Goal: Task Accomplishment & Management: Use online tool/utility

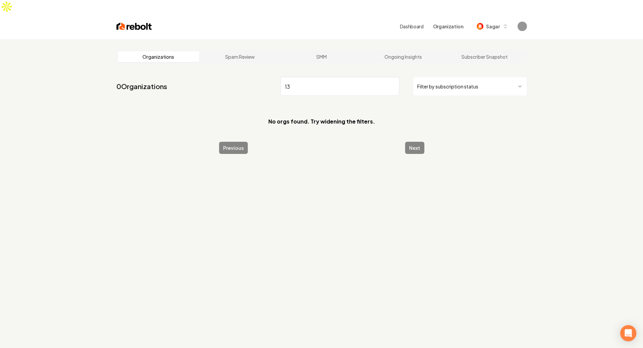
click at [353, 110] on section "No orgs found. Try widening the filters." at bounding box center [322, 122] width 411 height 30
click at [320, 77] on input "13" at bounding box center [340, 86] width 119 height 19
type input "1"
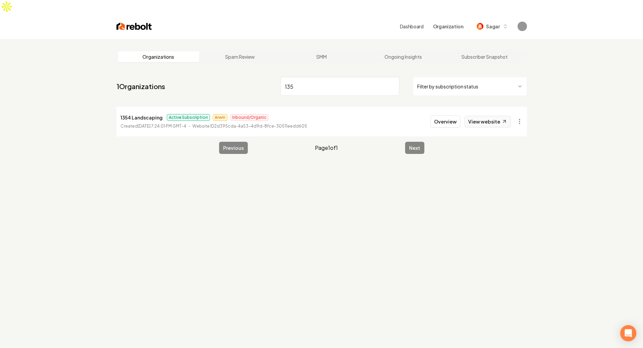
type input "135"
click at [478, 116] on link "View website" at bounding box center [488, 121] width 46 height 11
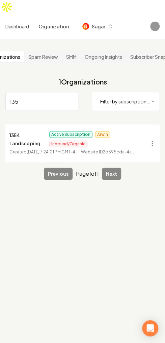
click at [128, 74] on nav "1 Organizations 135 Filter by subscription status" at bounding box center [82, 97] width 154 height 47
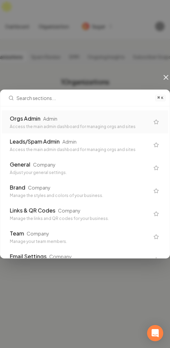
click at [128, 71] on div "⌘ K Orgs Admin Admin Access the main admin dashboard for managing orgs and site…" at bounding box center [85, 174] width 170 height 348
click at [165, 81] on icon at bounding box center [166, 77] width 8 height 8
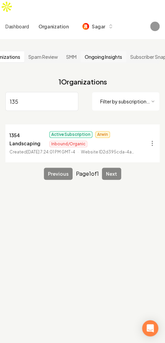
click at [102, 51] on link "Ongoing Insights" at bounding box center [104, 56] width 46 height 11
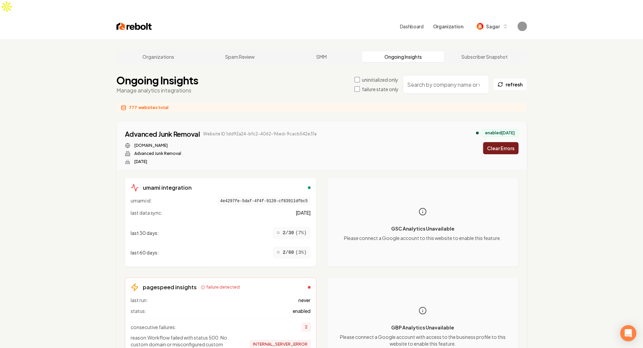
click at [439, 75] on input "search" at bounding box center [446, 84] width 86 height 19
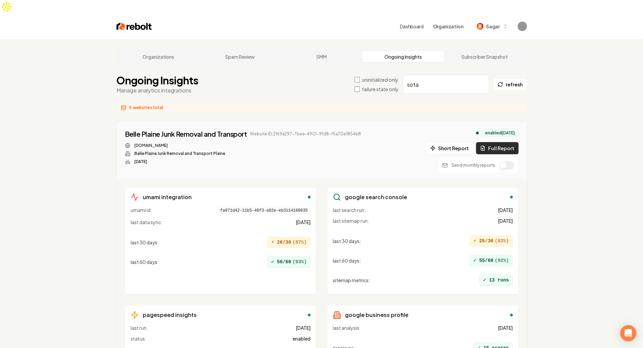
type input "sota"
click at [503, 142] on button "Full Report" at bounding box center [497, 148] width 43 height 12
click at [444, 75] on input "sota" at bounding box center [446, 84] width 86 height 19
click at [375, 129] on div "Belle Plaine Junk Removal and Transport Website ID: 2169a297-7bee-4901-91d8-f5a…" at bounding box center [322, 151] width 394 height 45
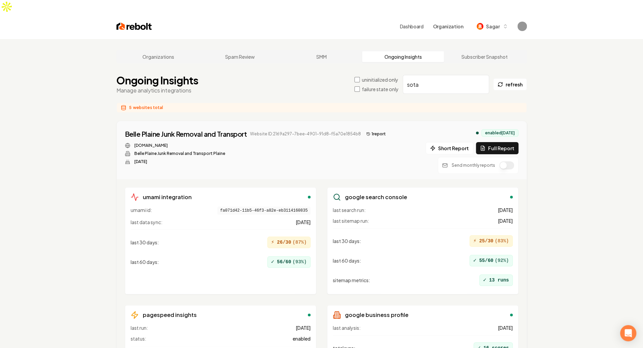
click at [374, 130] on button "1 report" at bounding box center [376, 134] width 25 height 8
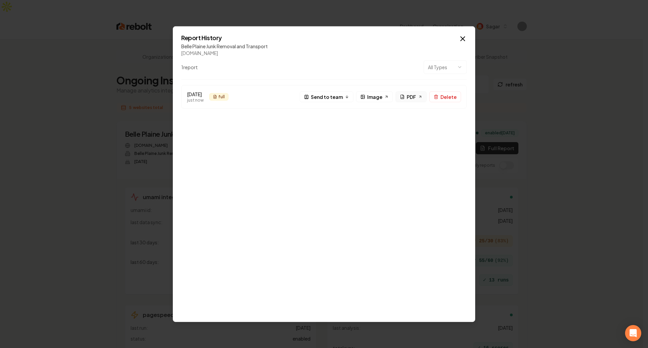
click at [416, 96] on span "PDF" at bounding box center [411, 96] width 9 height 7
